Goal: Find specific page/section: Find specific page/section

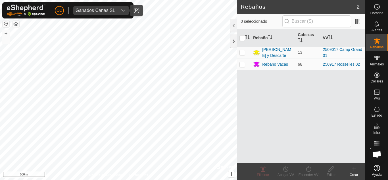
click at [119, 11] on div "dropdown trigger" at bounding box center [123, 10] width 11 height 9
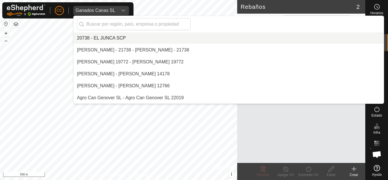
scroll to position [1647, 0]
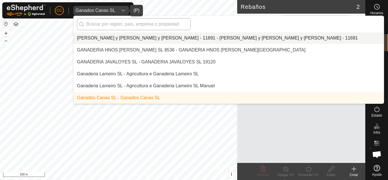
click at [146, 18] on input "text" at bounding box center [134, 24] width 114 height 12
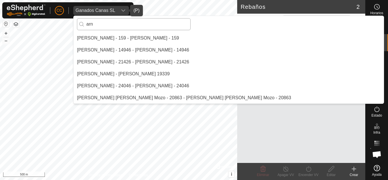
scroll to position [0, 0]
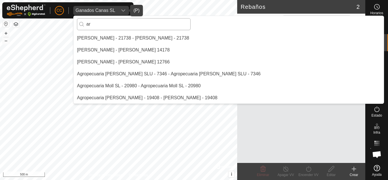
type input "a"
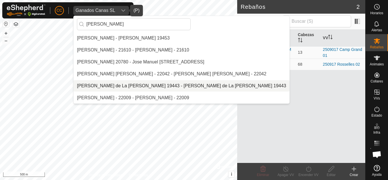
type input "[PERSON_NAME]"
click at [122, 86] on li "[PERSON_NAME] de La [PERSON_NAME] 19443 - [PERSON_NAME] de La [PERSON_NAME] 194…" at bounding box center [182, 85] width 216 height 11
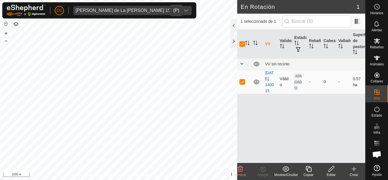
click at [241, 82] on td at bounding box center [244, 82] width 14 height 24
checkbox input "false"
click at [233, 41] on div at bounding box center [233, 41] width 7 height 14
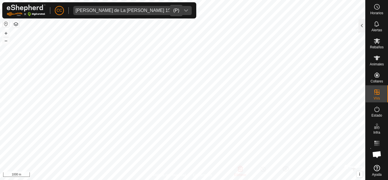
click at [180, 10] on div "dropdown trigger" at bounding box center [185, 10] width 11 height 9
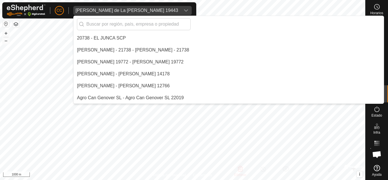
scroll to position [2375, 0]
